Goal: Find specific page/section: Find specific page/section

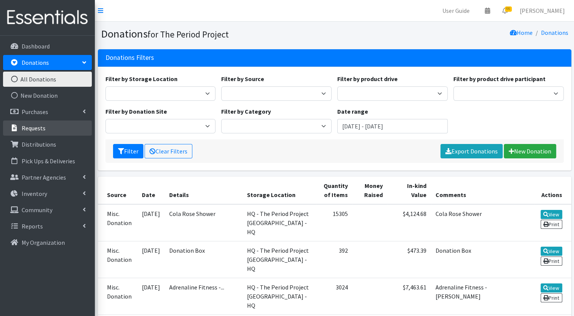
click at [38, 129] on p "Requests" at bounding box center [34, 128] width 24 height 8
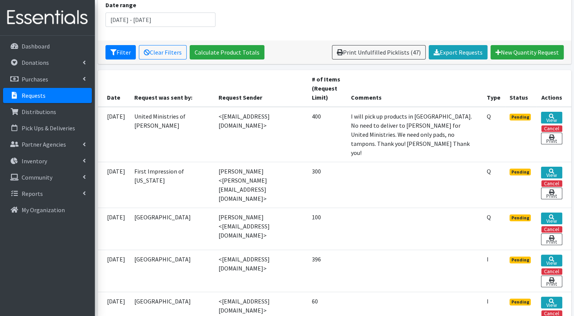
scroll to position [114, 0]
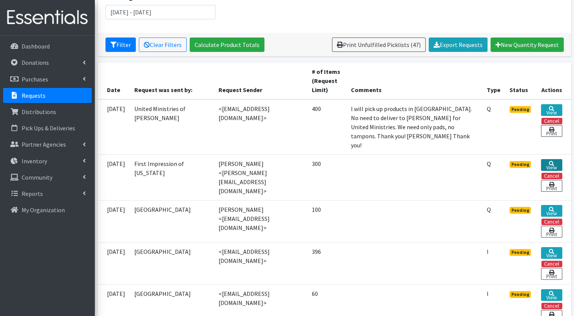
click at [551, 161] on icon at bounding box center [551, 163] width 5 height 5
